Goal: Task Accomplishment & Management: Manage account settings

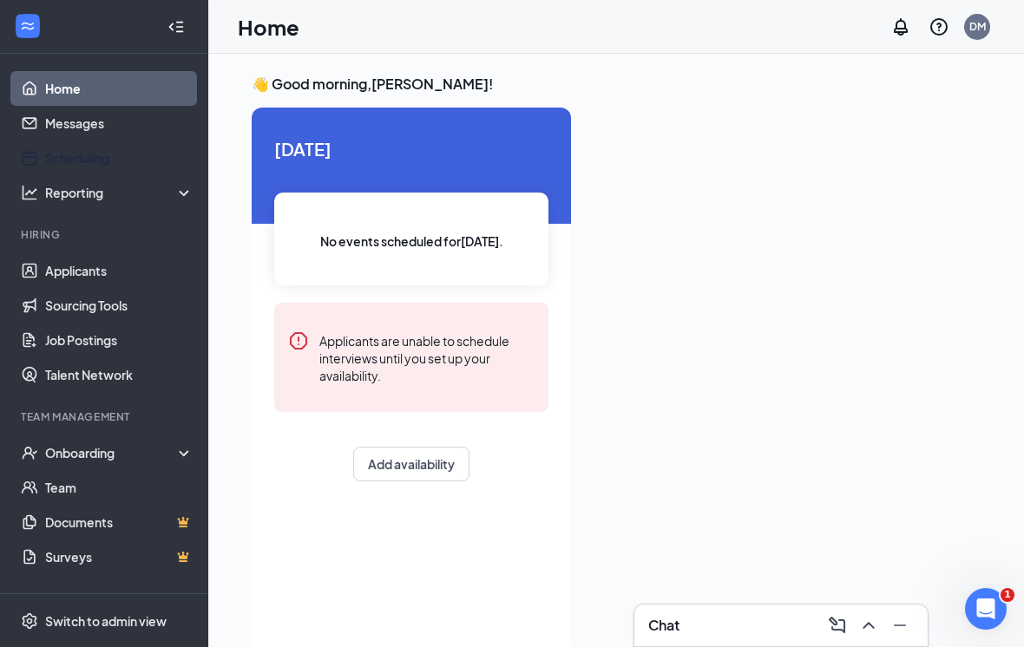
click at [101, 159] on link "Scheduling" at bounding box center [119, 158] width 148 height 35
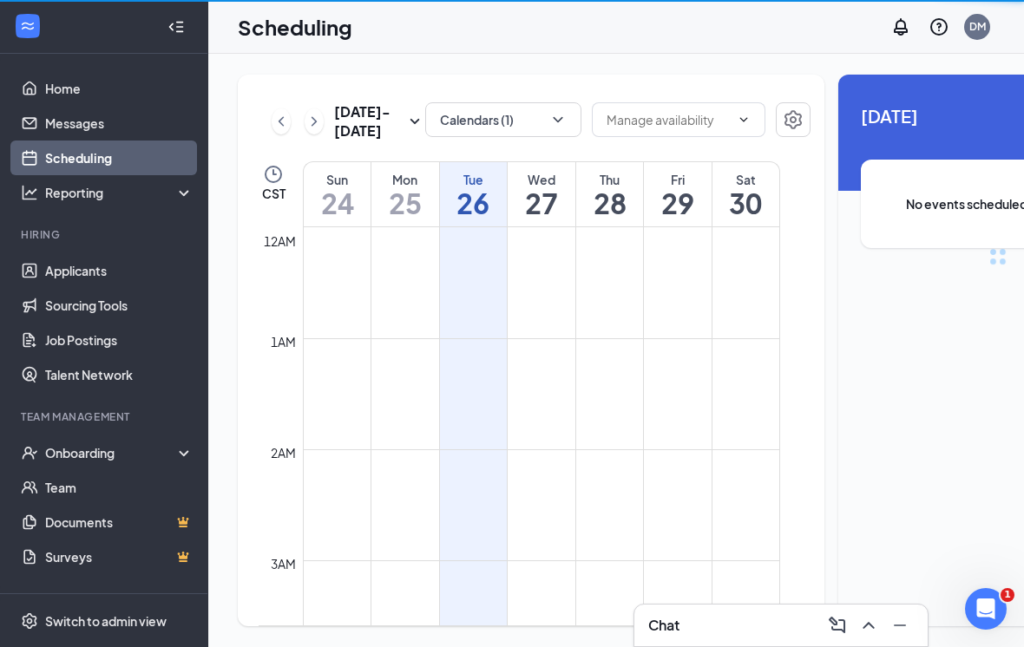
scroll to position [853, 0]
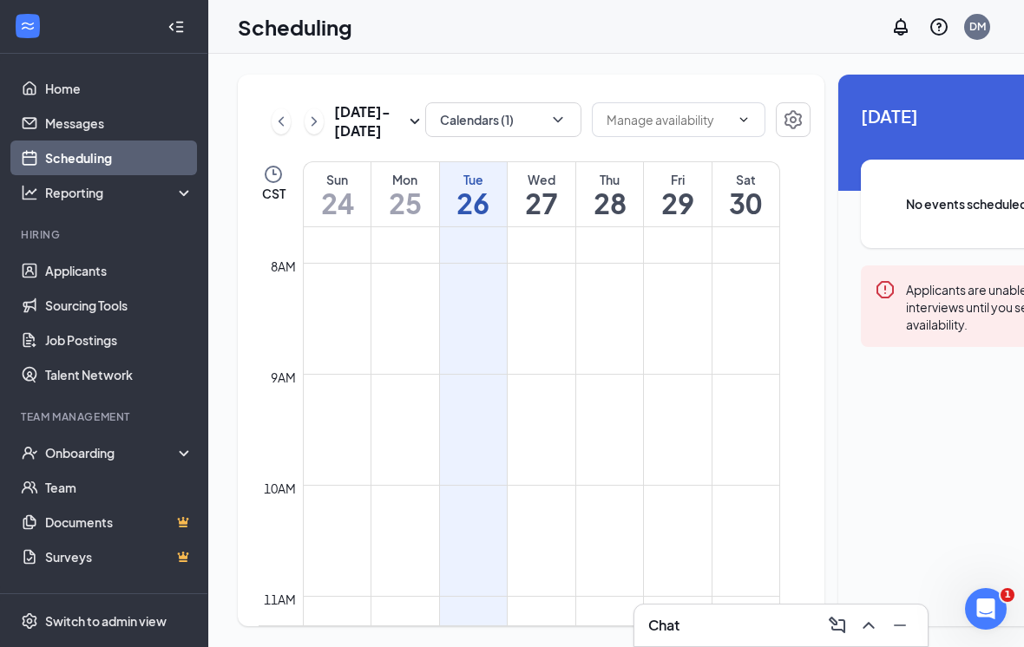
click at [553, 121] on icon "ChevronDown" at bounding box center [558, 119] width 10 height 5
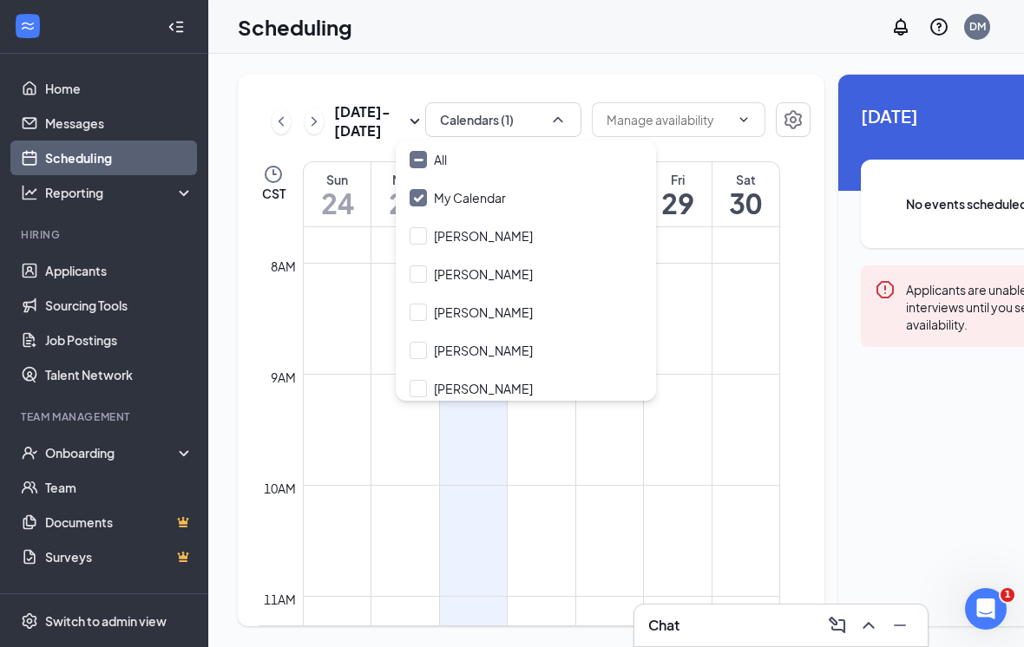
click at [416, 270] on input "[PERSON_NAME]" at bounding box center [471, 274] width 123 height 17
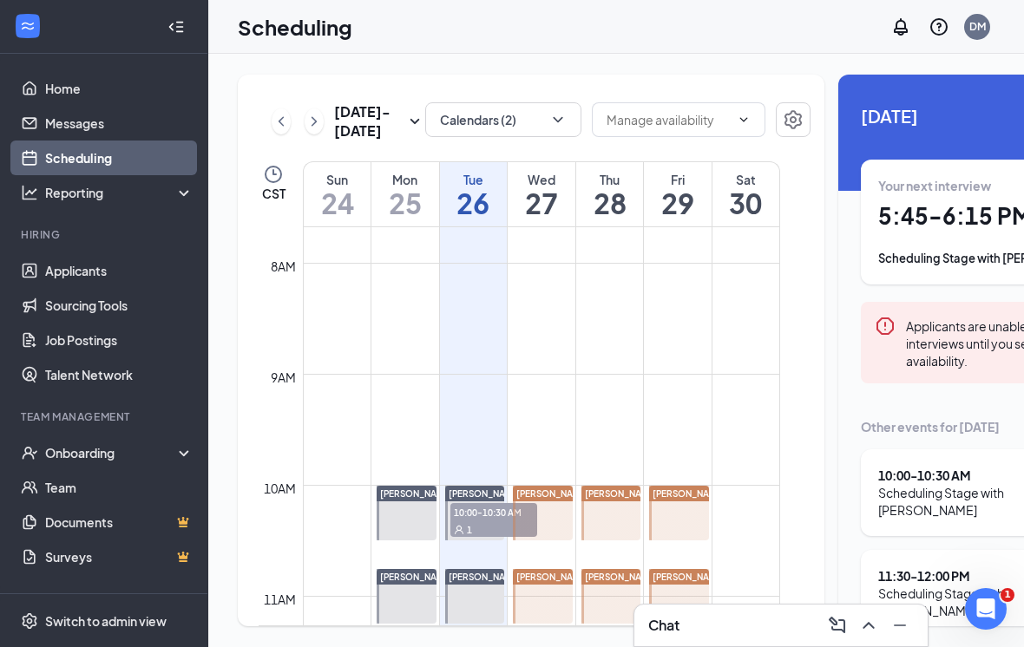
click at [660, 69] on div "[DATE] - [DATE] Calendars (2) CST Sun 24 Mon 25 Tue 26 Wed 27 Thu 28 Fri 29 Sat…" at bounding box center [697, 351] width 979 height 594
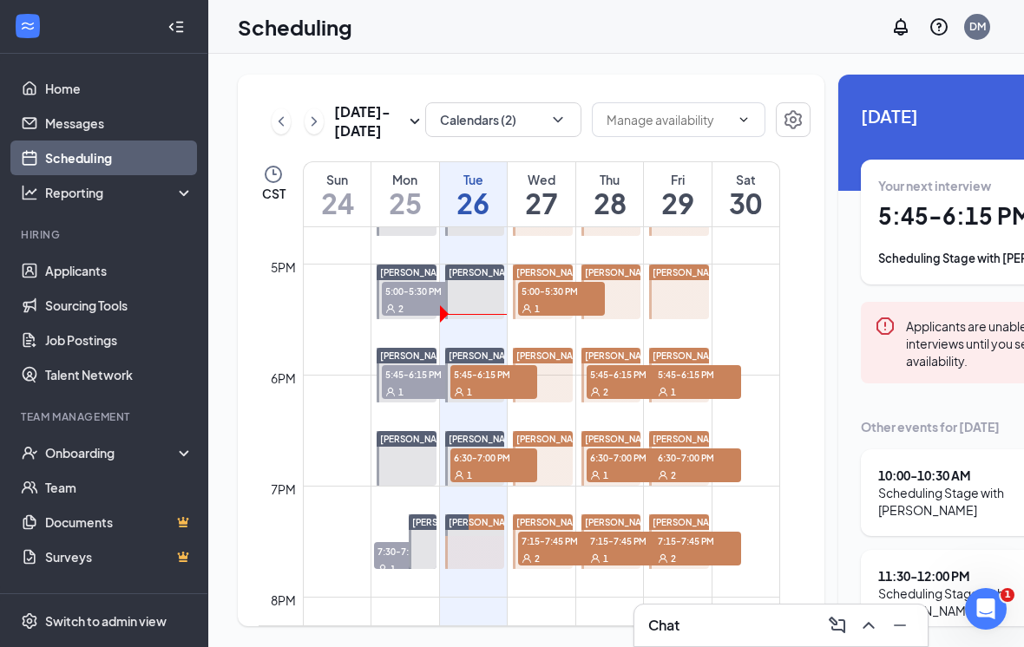
scroll to position [1853, 0]
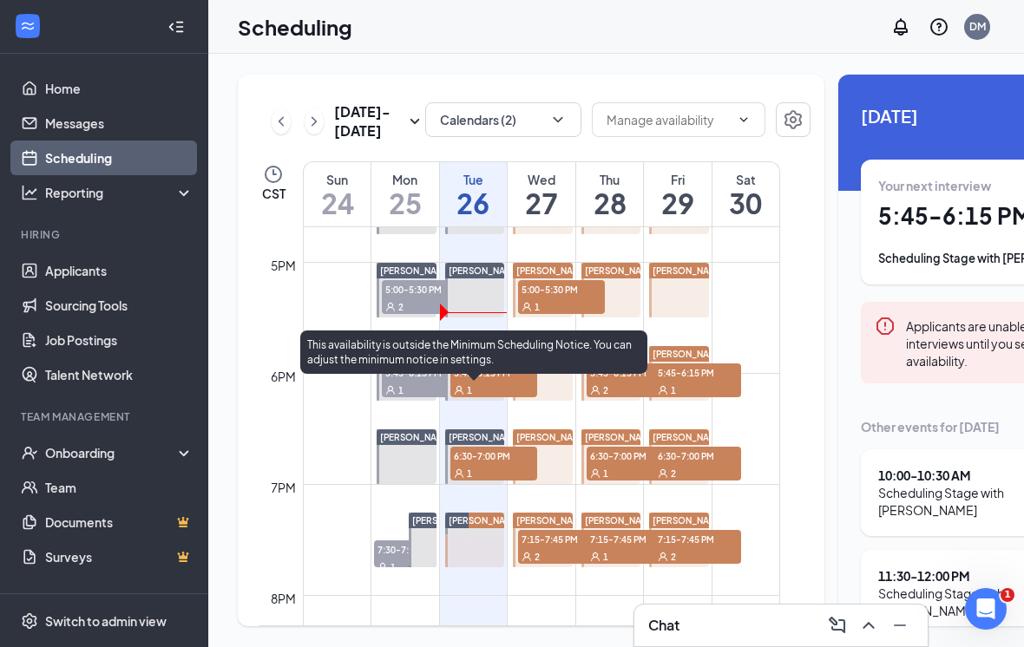
click at [481, 401] on link "[PERSON_NAME] 5:45-6:15 PM 1" at bounding box center [474, 373] width 64 height 56
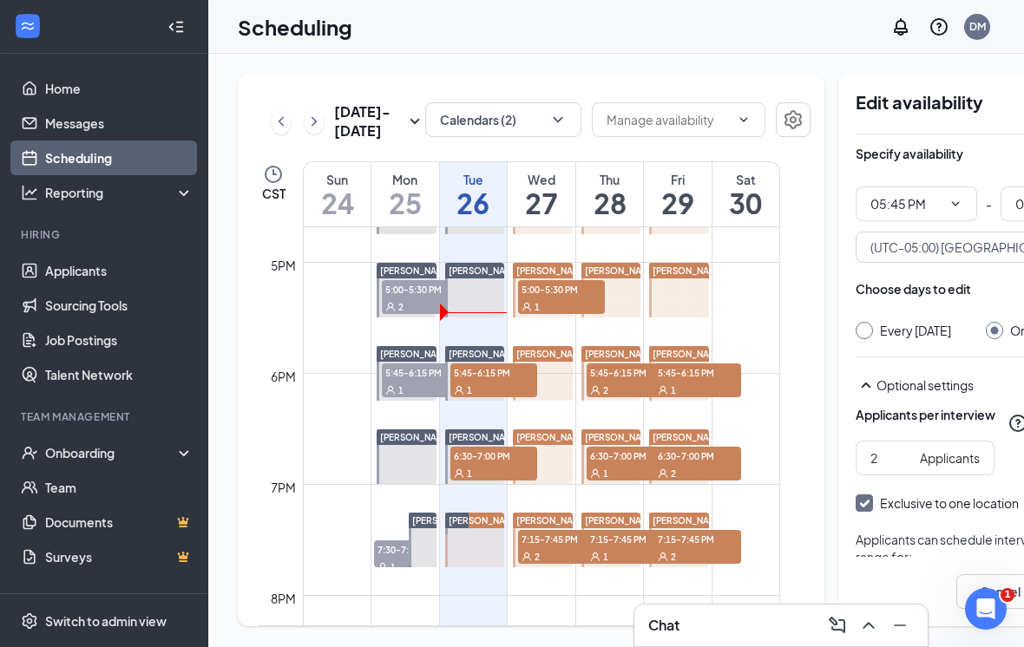
click at [496, 401] on link "[PERSON_NAME] 5:45-6:15 PM 1" at bounding box center [474, 373] width 64 height 56
click at [495, 401] on link "[PERSON_NAME] 5:45-6:15 PM 1" at bounding box center [474, 373] width 64 height 56
click at [496, 401] on link "[PERSON_NAME] 5:45-6:15 PM 1" at bounding box center [474, 373] width 64 height 56
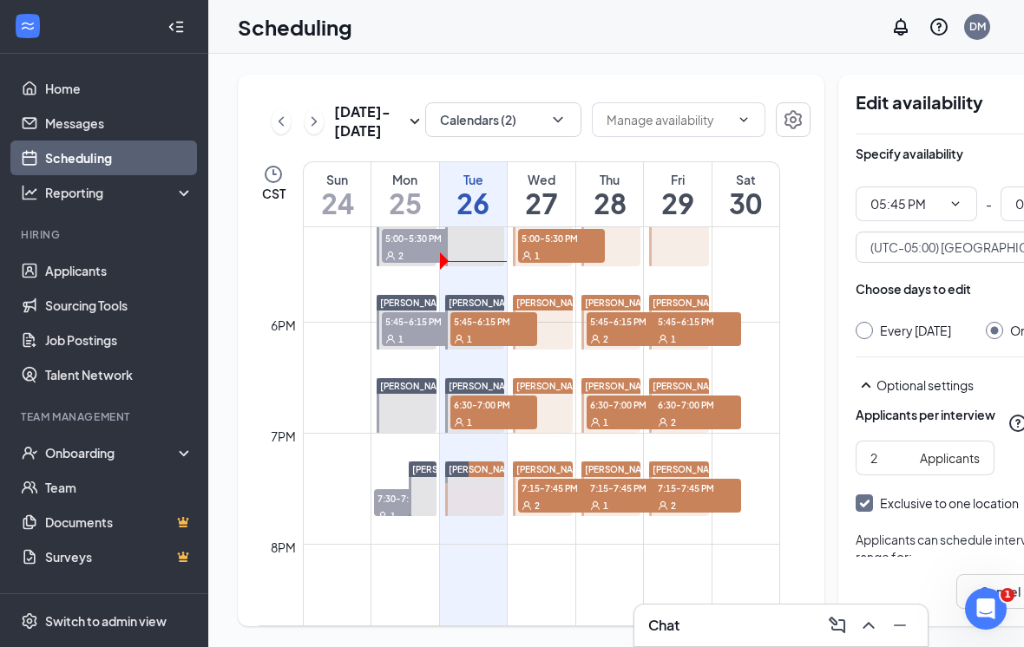
click at [487, 350] on link "[PERSON_NAME] 5:45-6:15 PM 1" at bounding box center [474, 322] width 64 height 56
click at [502, 350] on link "[PERSON_NAME] 5:45-6:15 PM 1" at bounding box center [474, 322] width 64 height 56
click at [108, 160] on link "Scheduling" at bounding box center [119, 158] width 148 height 35
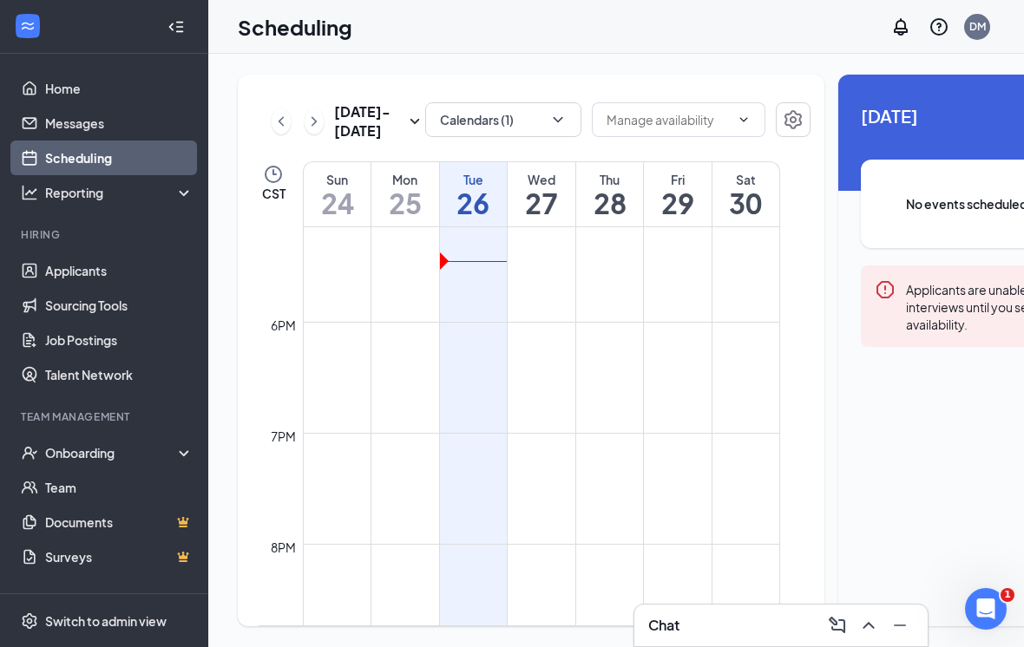
click at [549, 128] on icon "ChevronDown" at bounding box center [557, 119] width 17 height 17
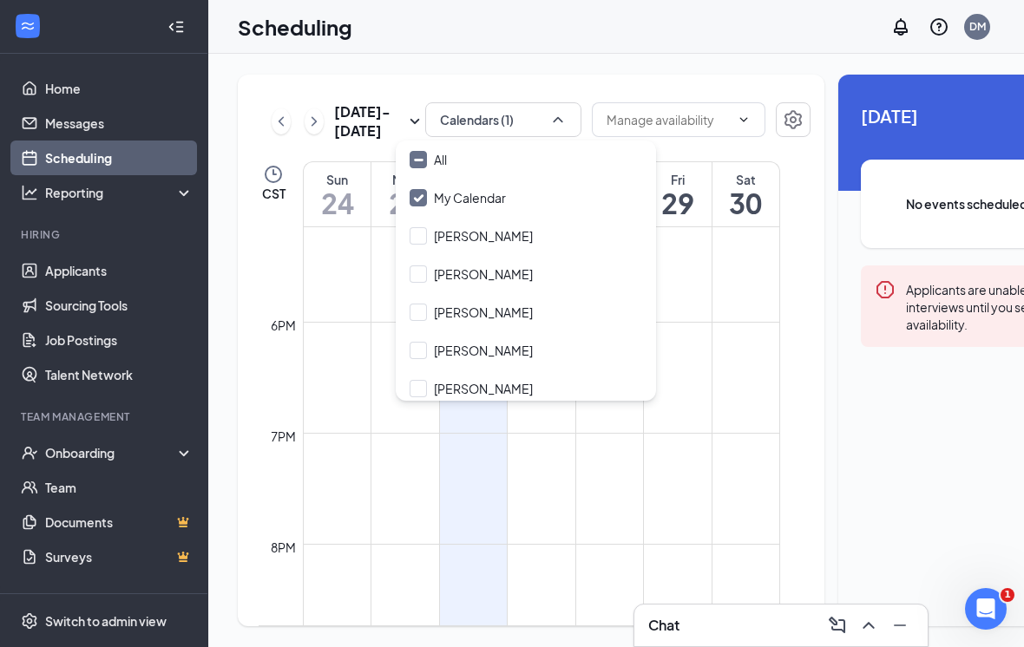
click at [419, 266] on input "[PERSON_NAME]" at bounding box center [471, 274] width 123 height 17
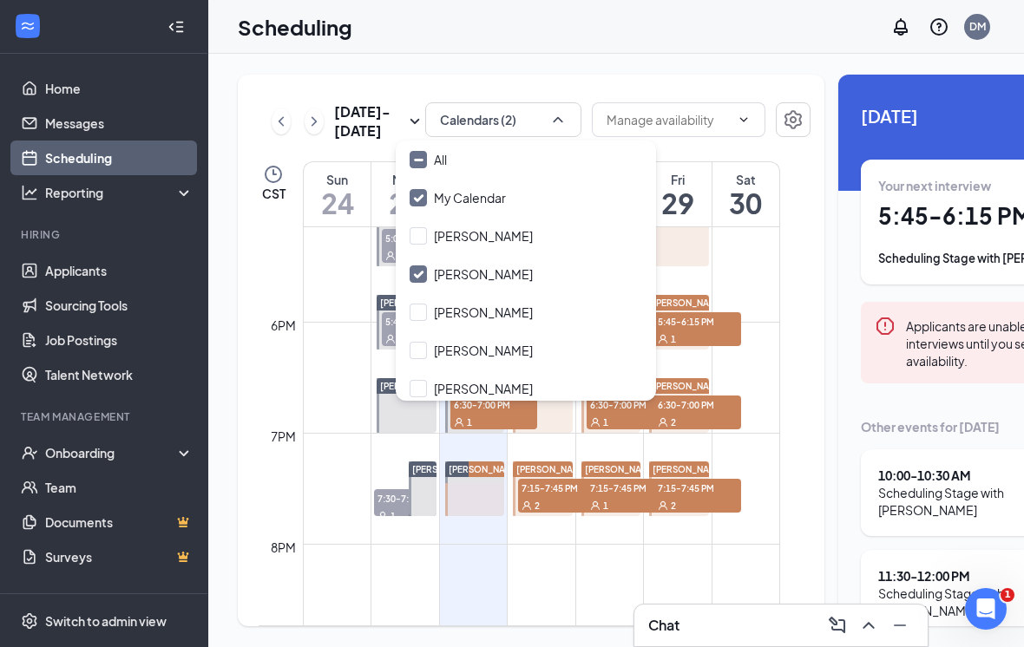
checkbox input "true"
click at [549, 121] on icon "ChevronUp" at bounding box center [557, 119] width 17 height 17
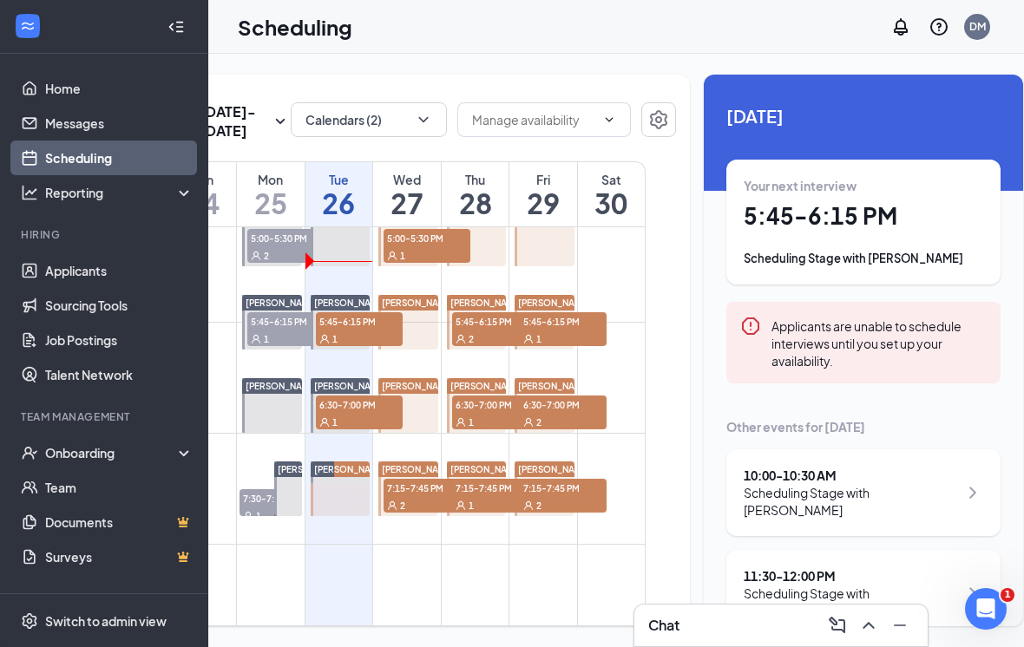
scroll to position [0, 134]
click at [921, 224] on h1 "5:45 - 6:15 PM" at bounding box center [864, 216] width 239 height 30
